Goal: Transaction & Acquisition: Subscribe to service/newsletter

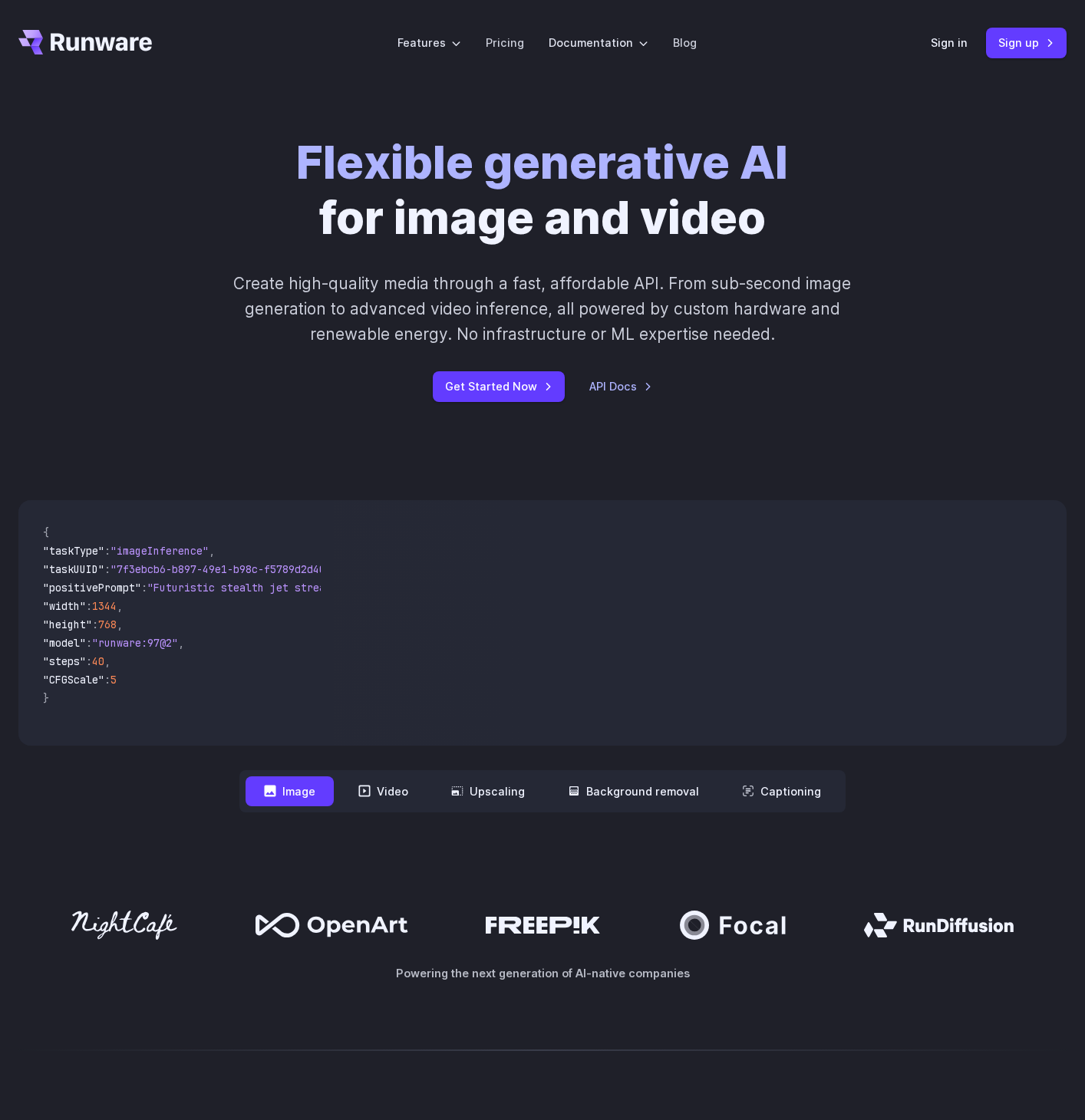
click at [206, 641] on span ""model" : "runware:97@2" ," at bounding box center [175, 644] width 266 height 18
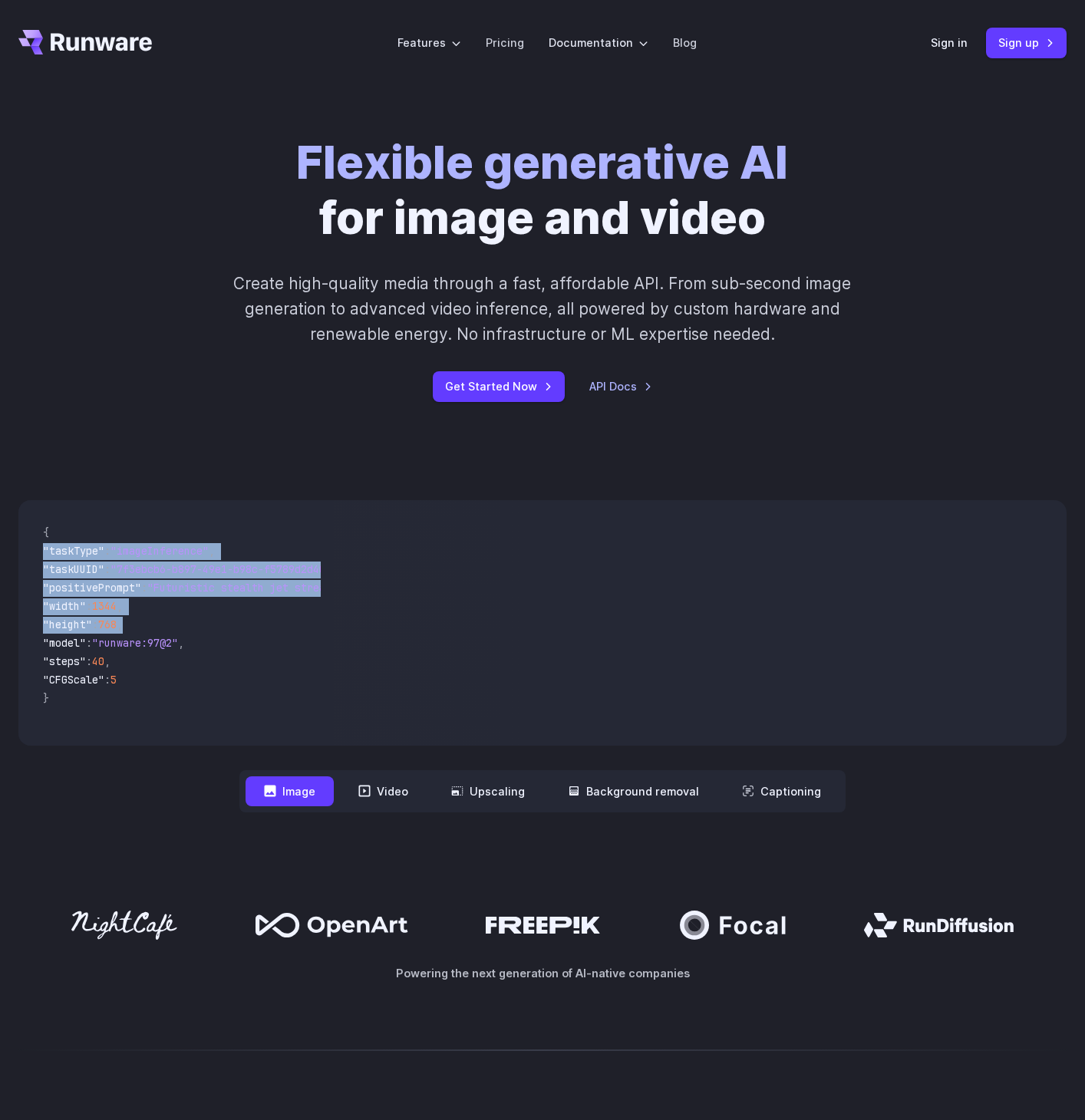
drag, startPoint x: 147, startPoint y: 634, endPoint x: 50, endPoint y: 554, distance: 125.7
click at [50, 554] on code "{ "taskType" : "imageInference" , "taskUUID" : "7f3ebcb6-b897-49e1-b98c-f5789d2…" at bounding box center [175, 622] width 290 height 221
click at [118, 577] on span ""taskUUID" : "7f3ebcb6-b897-49e1-b98c-f5789d2d40d7" ," at bounding box center [175, 571] width 266 height 18
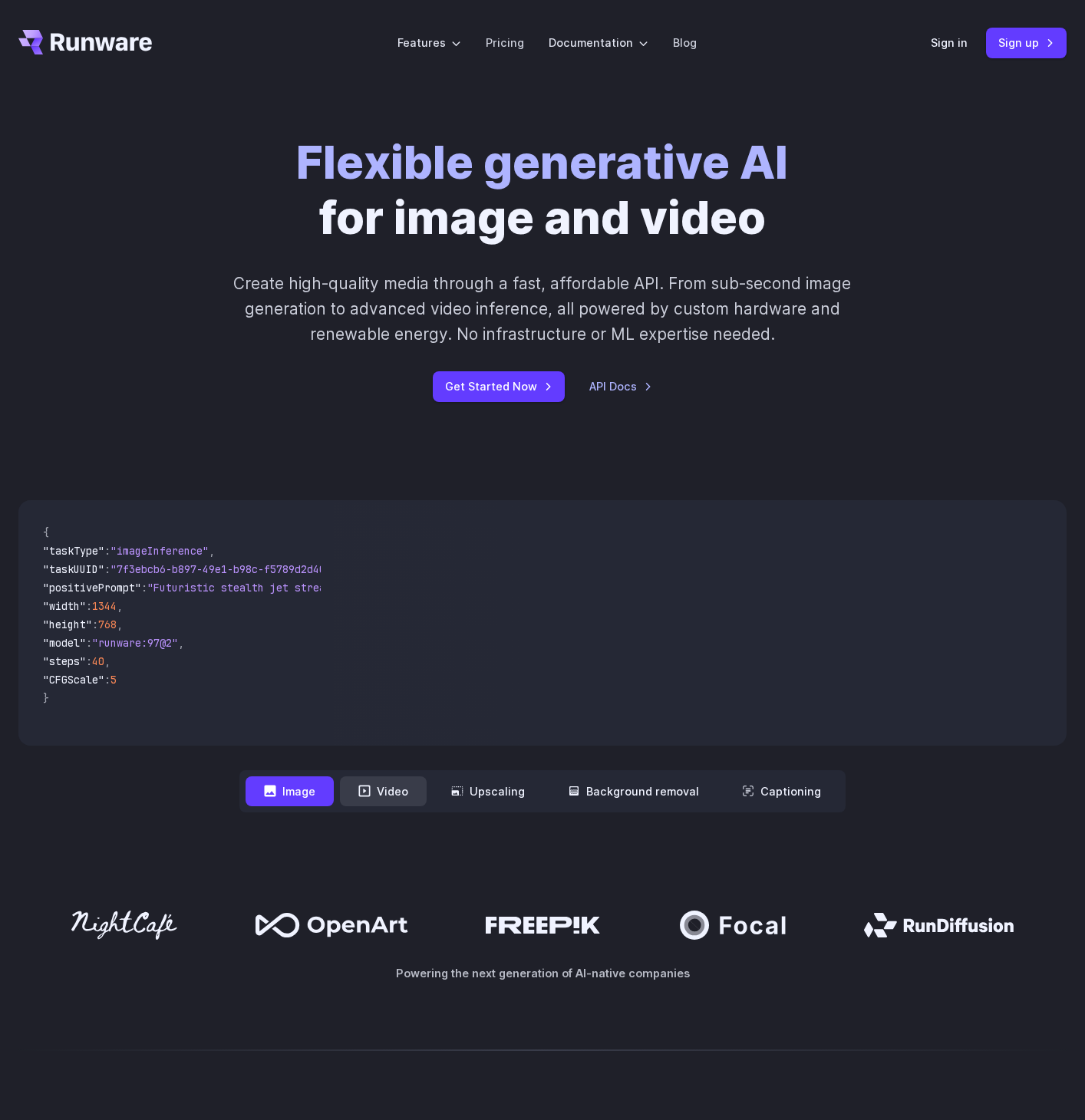
click at [378, 799] on button "Video" at bounding box center [383, 791] width 86 height 30
click at [327, 798] on button "Image" at bounding box center [290, 791] width 88 height 30
click at [397, 799] on button "Video" at bounding box center [383, 791] width 86 height 30
click at [485, 796] on button "Upscaling" at bounding box center [488, 791] width 110 height 30
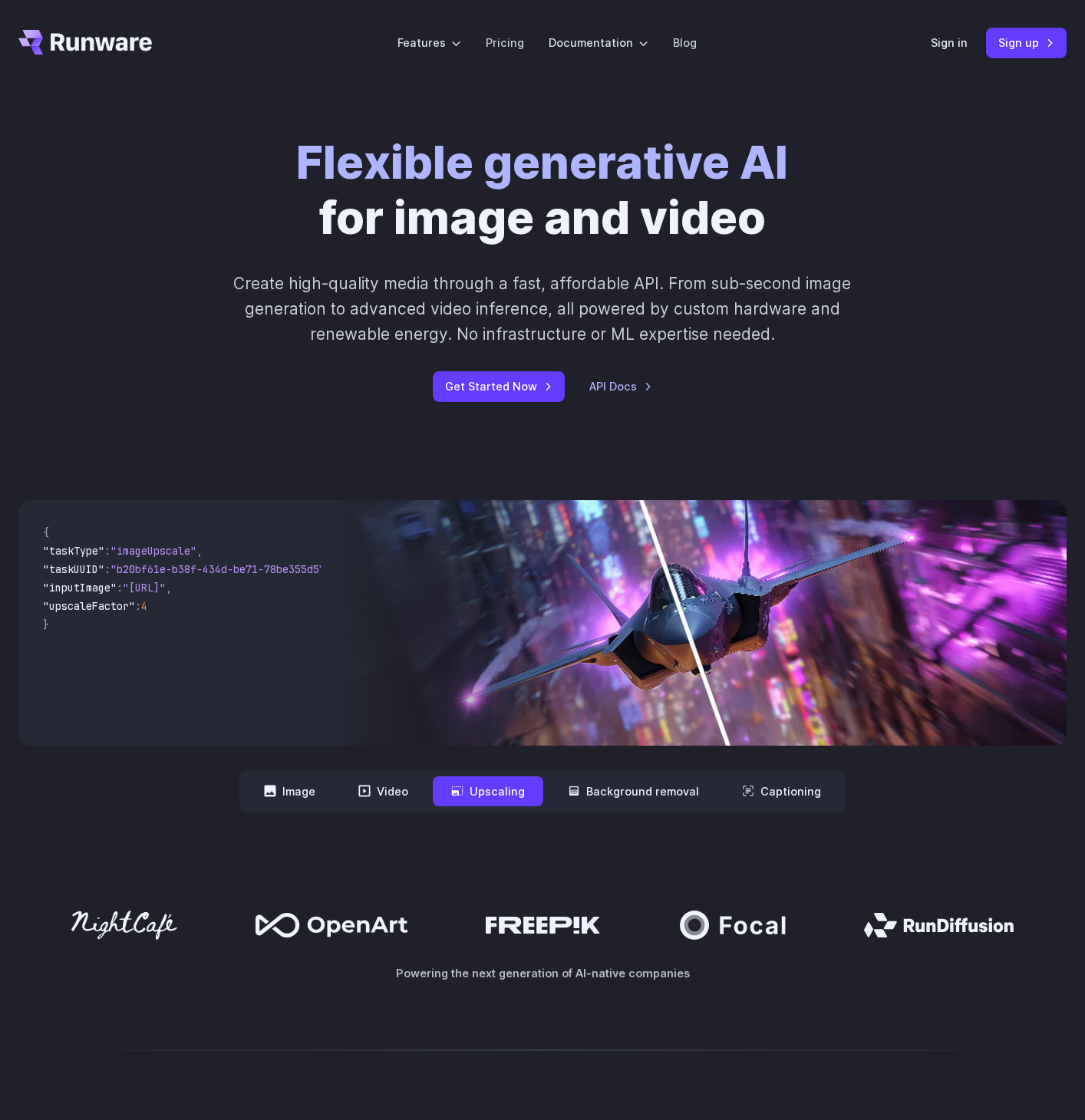
click at [629, 806] on nav "**********" at bounding box center [542, 791] width 606 height 42
click at [640, 798] on button "Background removal" at bounding box center [633, 791] width 168 height 30
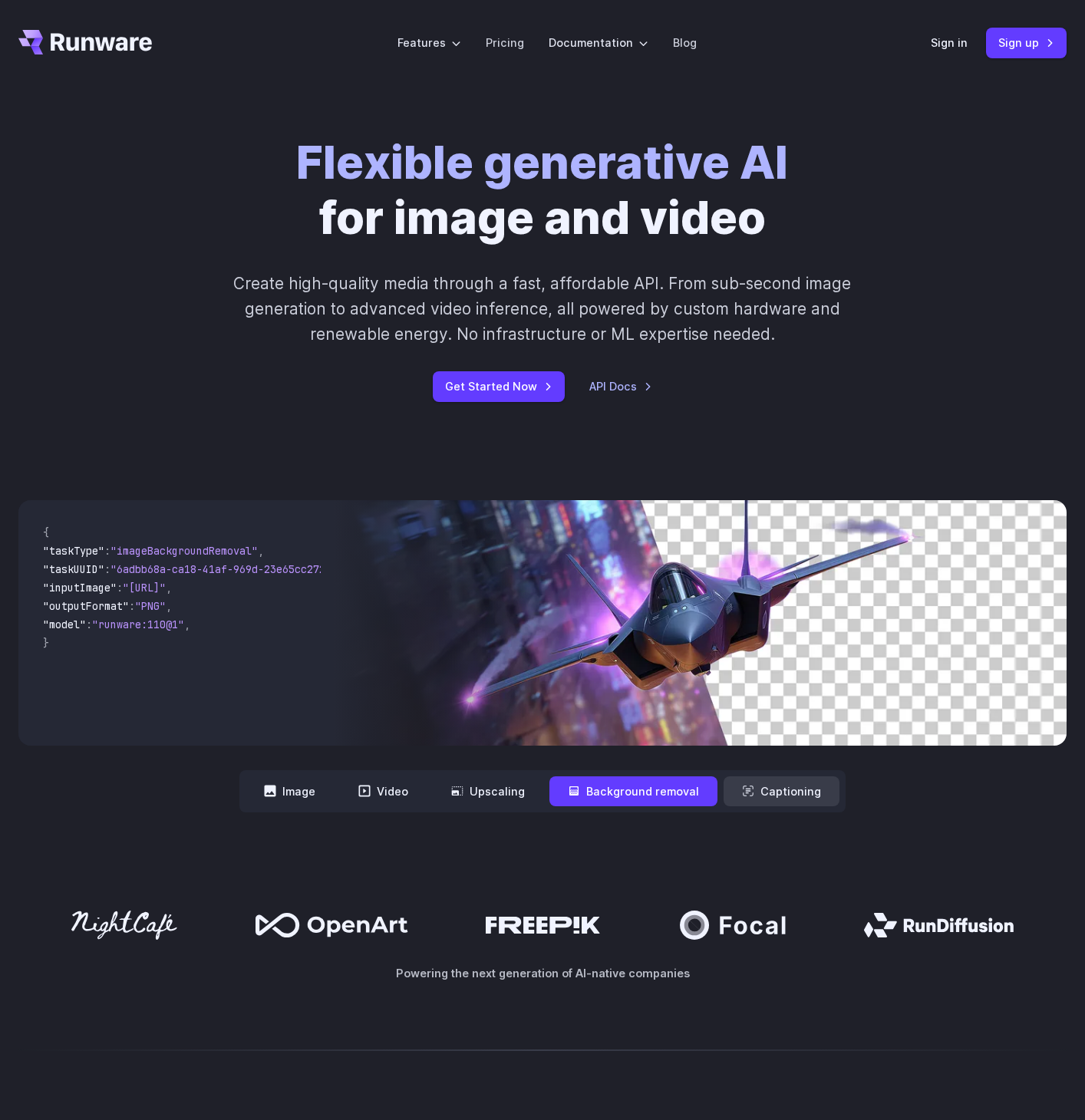
click at [776, 794] on button "Captioning" at bounding box center [781, 791] width 116 height 30
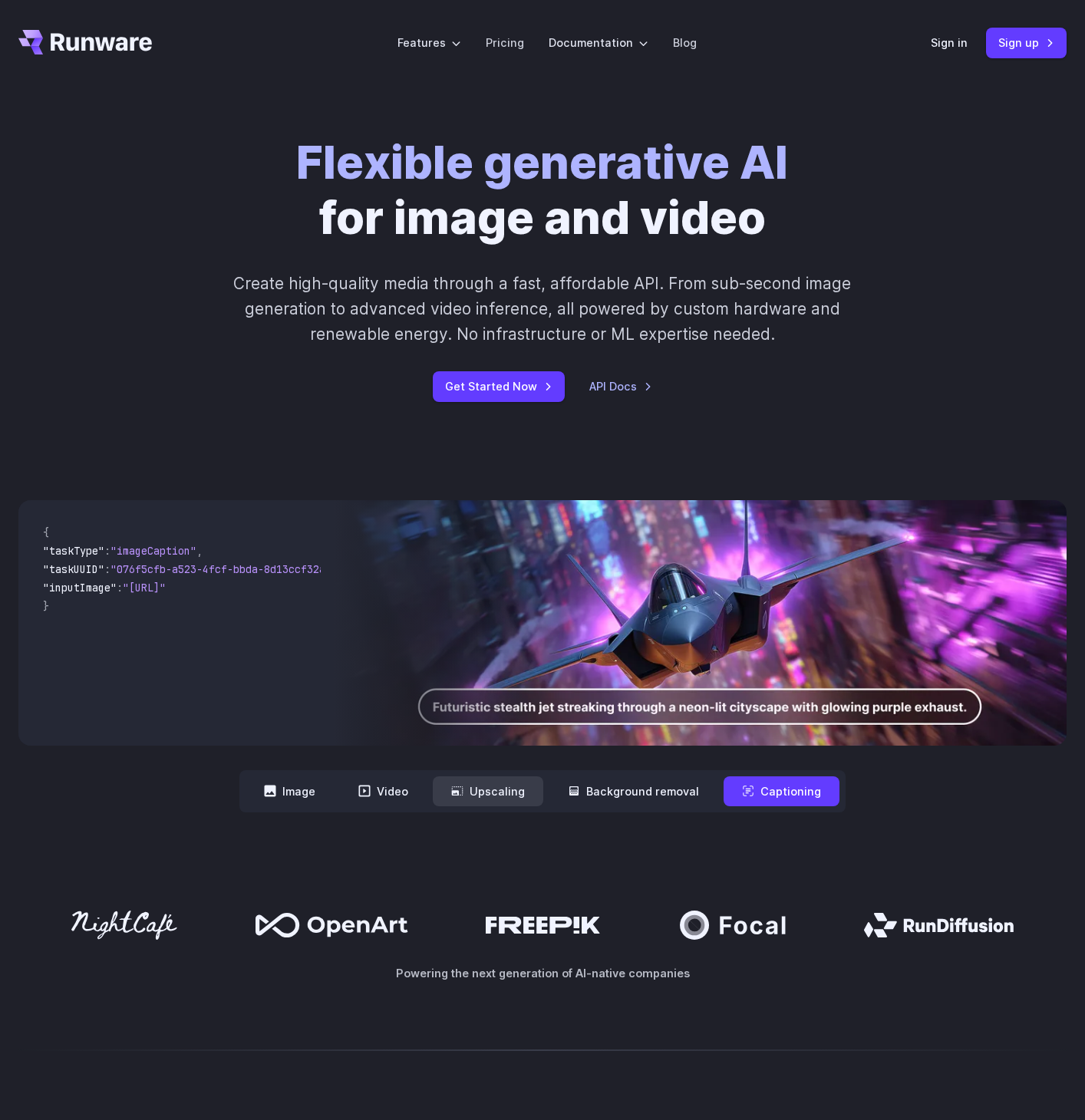
click at [486, 802] on button "Upscaling" at bounding box center [488, 791] width 110 height 30
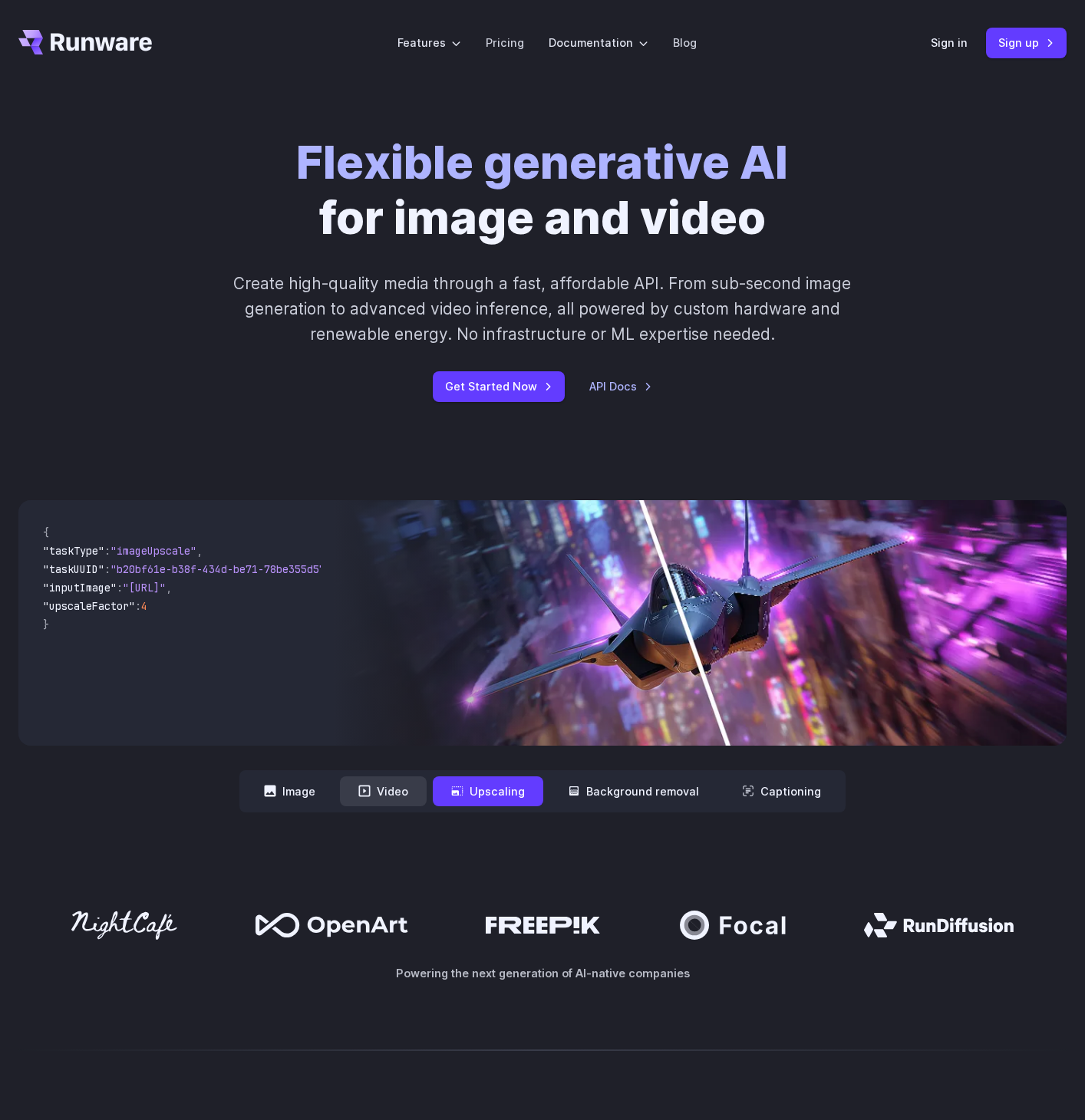
click at [378, 798] on button "Video" at bounding box center [383, 791] width 86 height 30
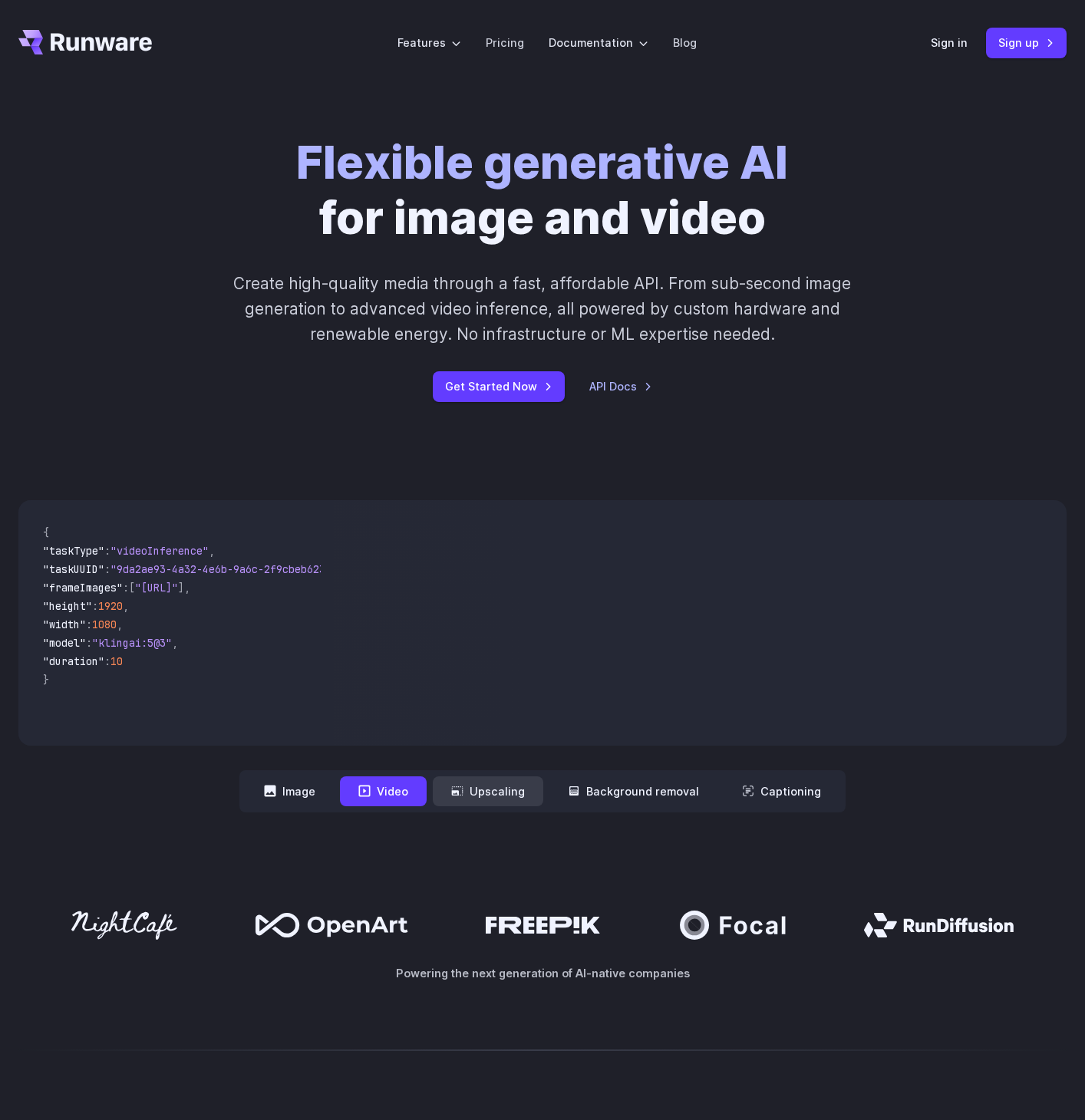
click at [501, 796] on button "Upscaling" at bounding box center [488, 791] width 110 height 30
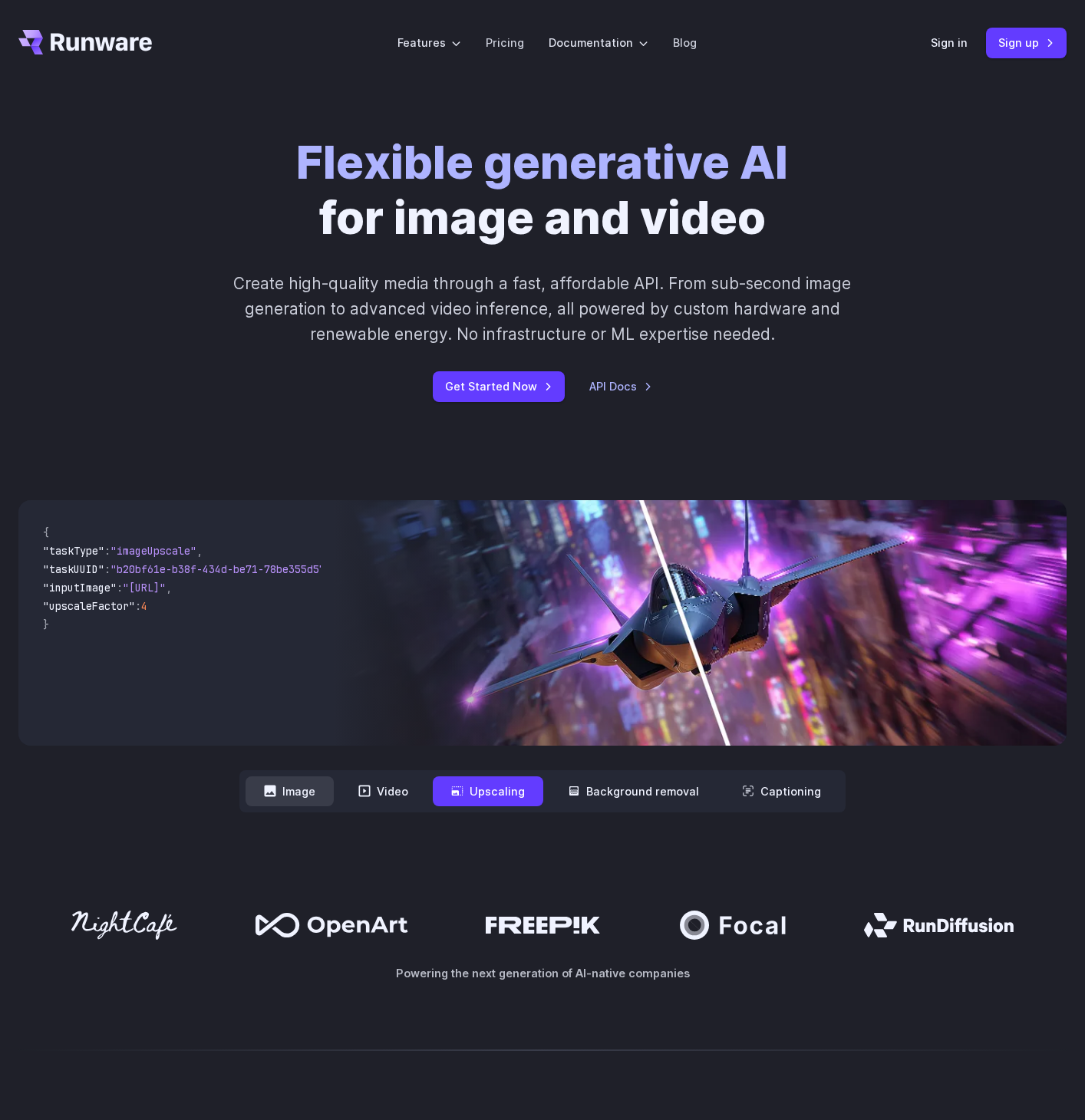
click at [317, 800] on button "Image" at bounding box center [290, 791] width 88 height 30
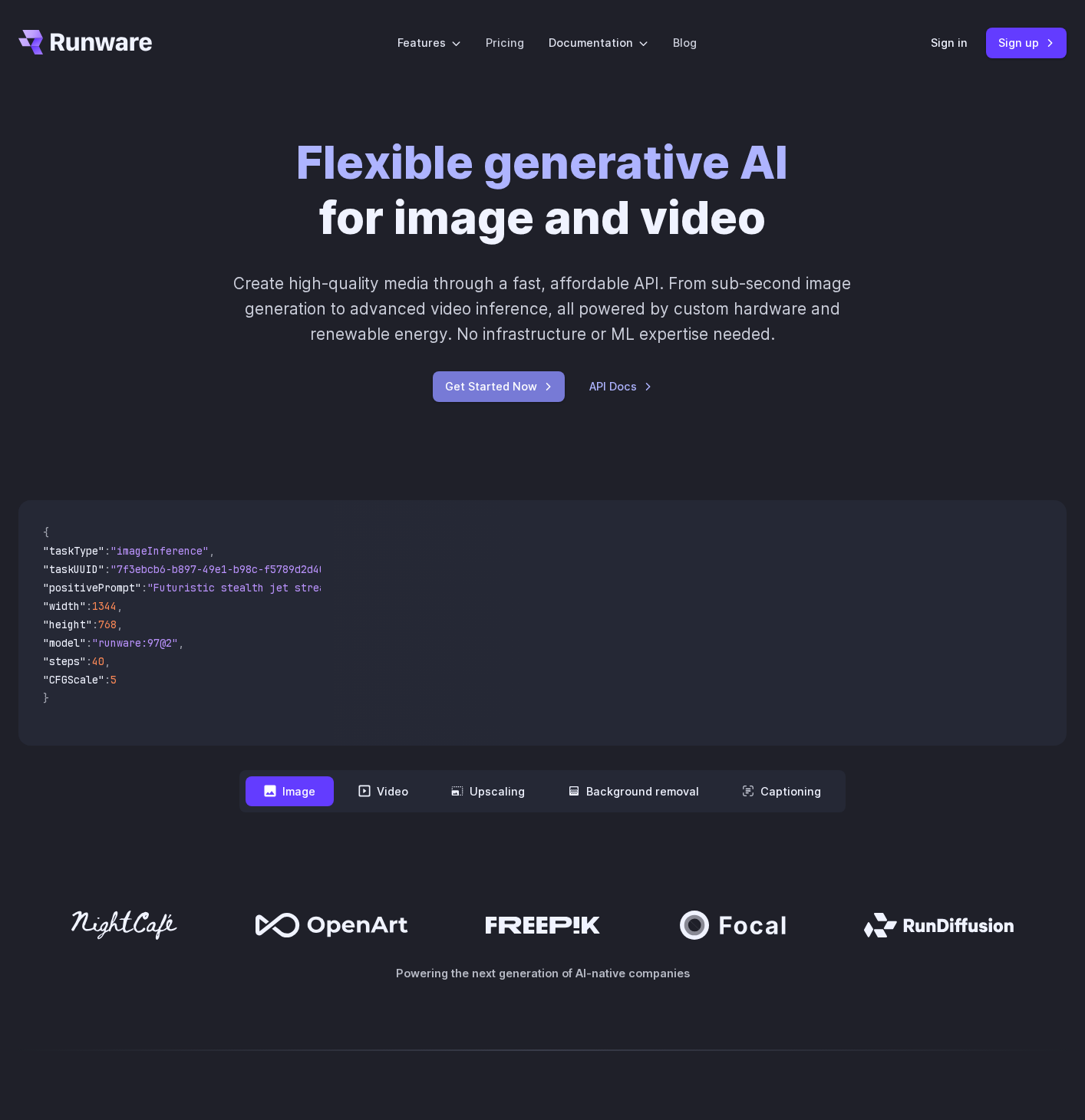
click at [506, 376] on link "Get Started Now" at bounding box center [498, 386] width 132 height 30
drag, startPoint x: 921, startPoint y: 483, endPoint x: 921, endPoint y: 492, distance: 9.0
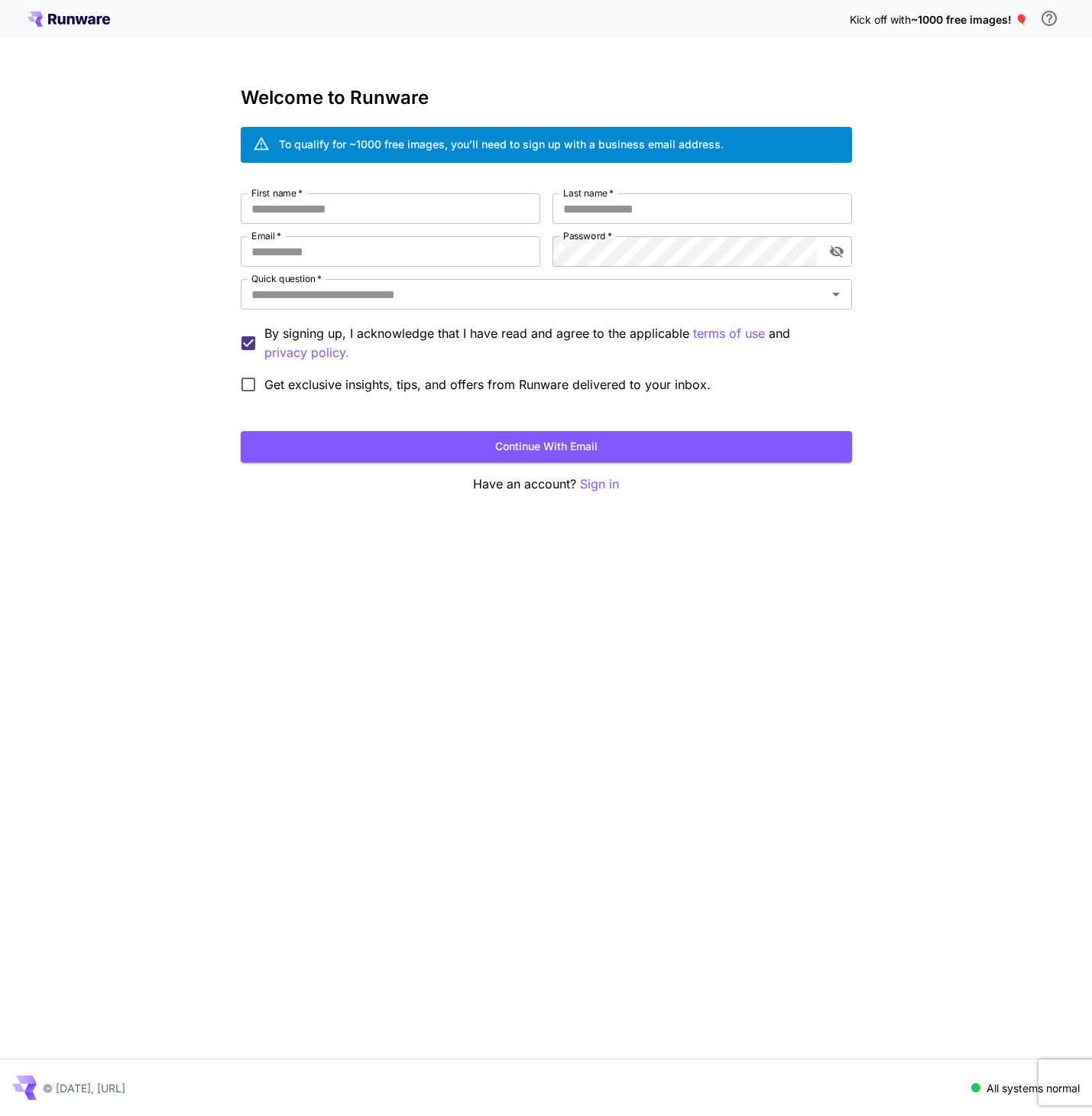
click at [853, 487] on div "Kick off with ~1000 free images! 🎈 Welcome to Runware To qualify for ~1000 free…" at bounding box center [546, 558] width 1092 height 1116
